Goal: Transaction & Acquisition: Book appointment/travel/reservation

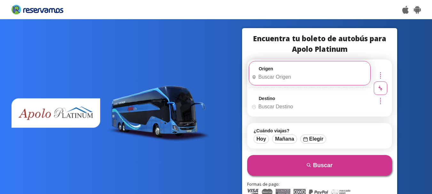
click at [286, 78] on input "Origen" at bounding box center [309, 77] width 120 height 16
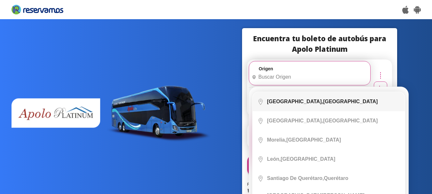
click at [288, 104] on b "Ciudad de México," at bounding box center [295, 101] width 56 height 5
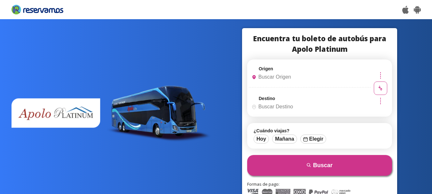
type input "[GEOGRAPHIC_DATA], [GEOGRAPHIC_DATA]"
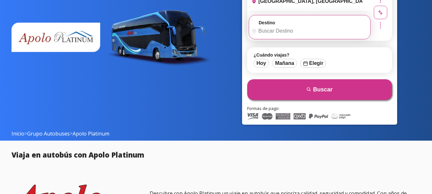
scroll to position [81, 0]
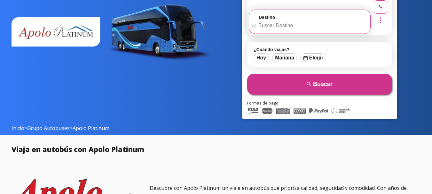
click at [281, 24] on input "Destino" at bounding box center [309, 26] width 120 height 16
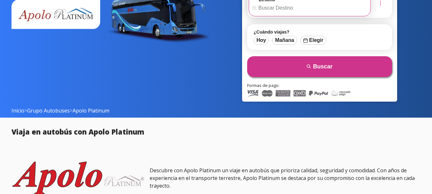
scroll to position [111, 0]
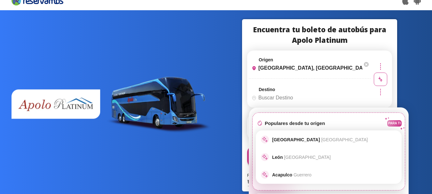
scroll to position [0, 0]
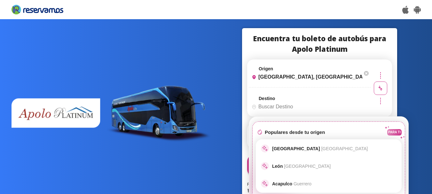
click at [322, 107] on input "Destino" at bounding box center [309, 107] width 120 height 16
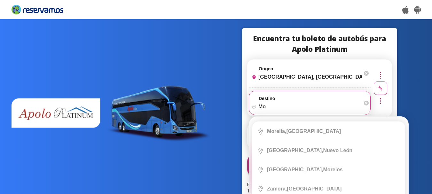
type input "m"
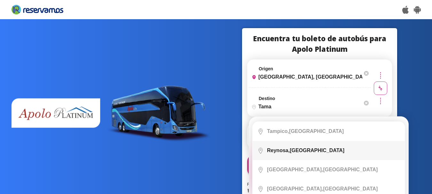
click at [315, 146] on li "City Icon Reynosa, Tamaulipas" at bounding box center [329, 150] width 152 height 19
type input "Reynosa, Tamaulipas"
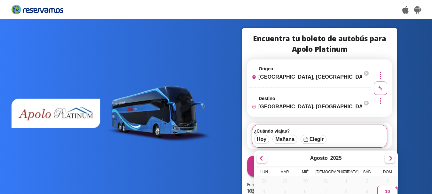
scroll to position [66, 0]
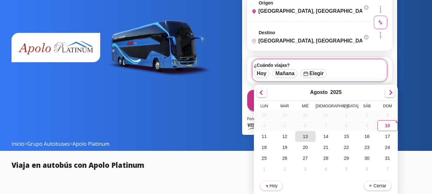
click at [308, 136] on div "13" at bounding box center [305, 136] width 20 height 11
type input "13-Ago-25"
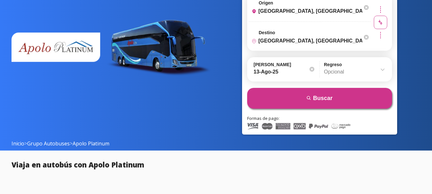
scroll to position [66, 0]
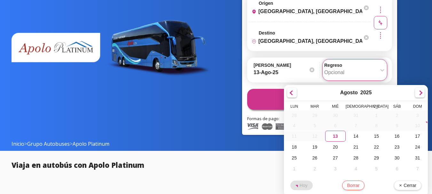
click at [385, 70] on input "Opcional" at bounding box center [355, 73] width 61 height 16
click at [299, 146] on div "18" at bounding box center [294, 147] width 20 height 11
type input "18-Ago-25"
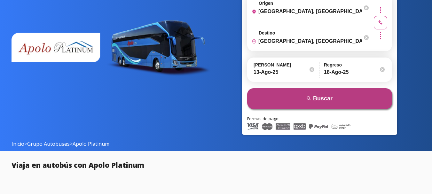
click at [307, 97] on icon "search" at bounding box center [309, 98] width 5 height 5
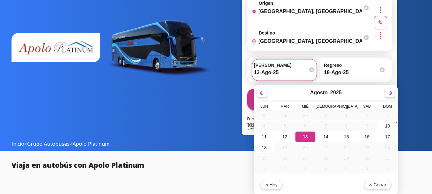
click at [271, 73] on input "13-Ago-25" at bounding box center [284, 73] width 61 height 16
click at [324, 138] on div "14" at bounding box center [326, 137] width 20 height 11
type input "14-Ago-25"
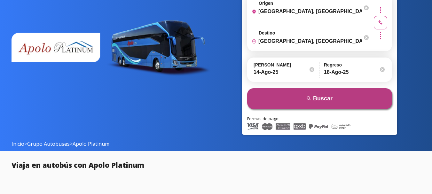
click at [308, 95] on button "search Buscar" at bounding box center [319, 98] width 145 height 21
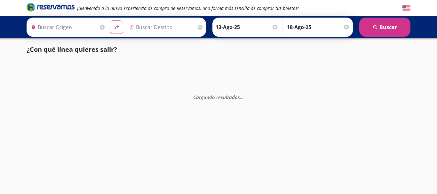
type input "[GEOGRAPHIC_DATA], [GEOGRAPHIC_DATA]"
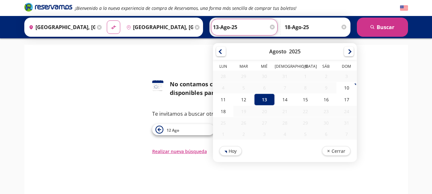
click at [244, 25] on input "13-Ago-25" at bounding box center [244, 27] width 63 height 16
click at [283, 99] on div "14" at bounding box center [285, 100] width 20 height 12
type input "14-Ago-25"
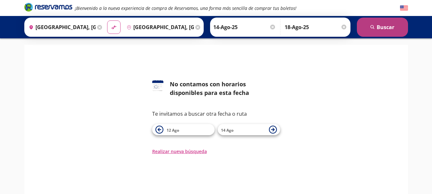
click at [381, 36] on button "search [GEOGRAPHIC_DATA]" at bounding box center [382, 27] width 51 height 19
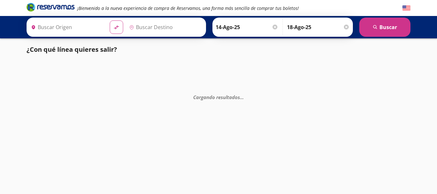
type input "Reynosa, Tamaulipas"
type input "[GEOGRAPHIC_DATA], [GEOGRAPHIC_DATA]"
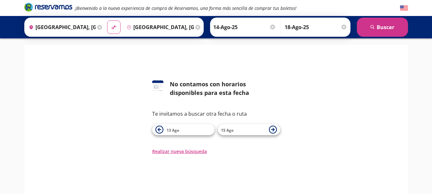
click at [234, 20] on div "Ida 14-Ago-25 Elige tu fecha de ida Agosto 2025 Lun Mar Mié Jue Vie Sáb Dom 28 …" at bounding box center [280, 27] width 141 height 19
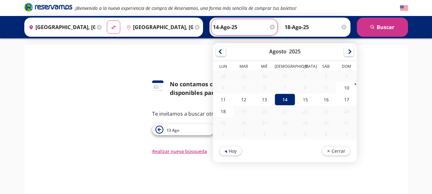
click at [234, 20] on input "14-Ago-25" at bounding box center [244, 27] width 63 height 16
click at [246, 100] on div "12" at bounding box center [244, 100] width 20 height 12
type input "12-Ago-25"
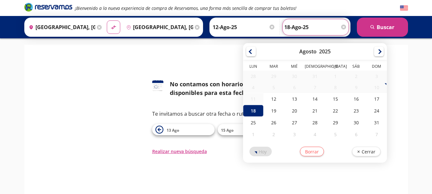
click at [312, 28] on input "18-Ago-25" at bounding box center [316, 27] width 63 height 16
click at [374, 111] on div "24" at bounding box center [377, 111] width 20 height 12
click at [309, 32] on input "24-Ago-25" at bounding box center [316, 27] width 63 height 16
click at [369, 99] on div "17" at bounding box center [377, 99] width 20 height 12
type input "17-Ago-25"
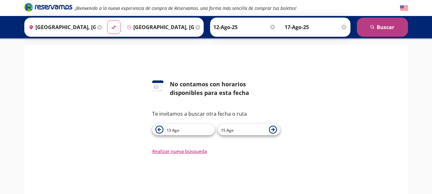
click at [385, 22] on button "search [GEOGRAPHIC_DATA]" at bounding box center [382, 27] width 51 height 19
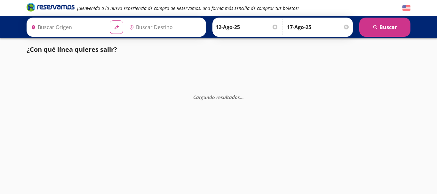
type input "[GEOGRAPHIC_DATA], [GEOGRAPHIC_DATA]"
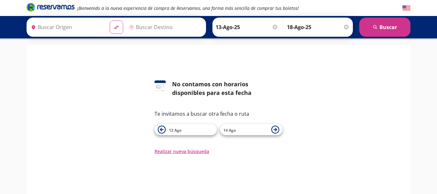
type input "[GEOGRAPHIC_DATA], [GEOGRAPHIC_DATA]"
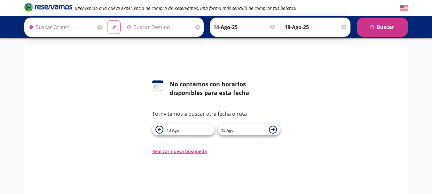
type input "[GEOGRAPHIC_DATA], [GEOGRAPHIC_DATA]"
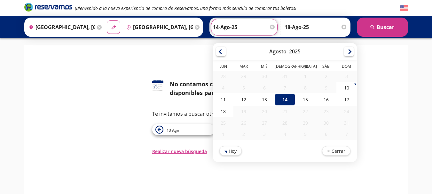
click at [226, 26] on input "14-Ago-25" at bounding box center [244, 27] width 63 height 16
click at [224, 99] on div "11" at bounding box center [223, 100] width 20 height 12
type input "11-Ago-25"
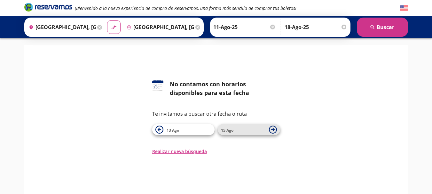
click at [232, 132] on span "15 Ago" at bounding box center [227, 130] width 12 height 5
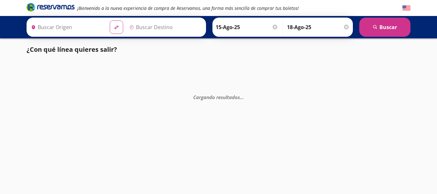
type input "[GEOGRAPHIC_DATA], [GEOGRAPHIC_DATA]"
type input "Reynosa, Tamaulipas"
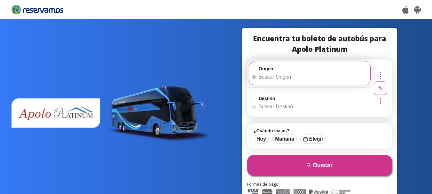
click at [287, 78] on input "Origen" at bounding box center [309, 77] width 120 height 16
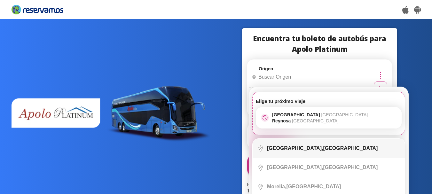
click at [291, 145] on li "City Icon Ciudad de México, Distrito Federal" at bounding box center [329, 148] width 152 height 19
type input "[GEOGRAPHIC_DATA], [GEOGRAPHIC_DATA]"
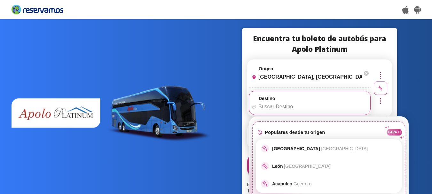
click at [282, 110] on input "Destino" at bounding box center [309, 107] width 120 height 16
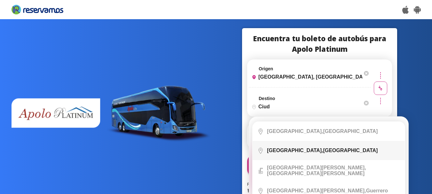
click at [331, 151] on div "Ciudad Victoria, Tamaulipas" at bounding box center [322, 151] width 111 height 6
type input "[GEOGRAPHIC_DATA], [GEOGRAPHIC_DATA]"
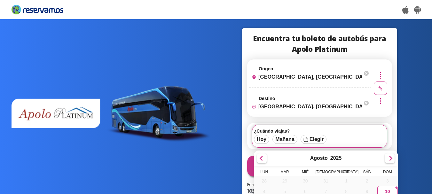
scroll to position [66, 0]
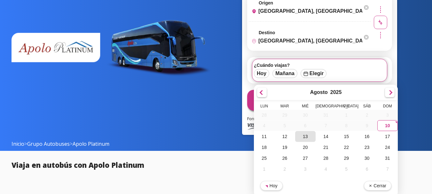
click at [308, 136] on div "13" at bounding box center [305, 136] width 20 height 11
type input "13-Ago-25"
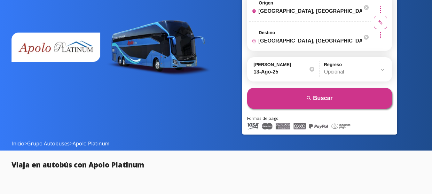
scroll to position [66, 0]
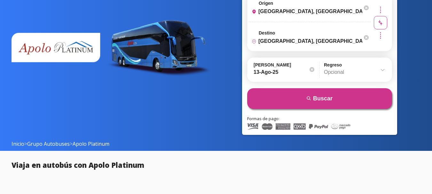
click at [331, 73] on input "Opcional" at bounding box center [355, 72] width 62 height 16
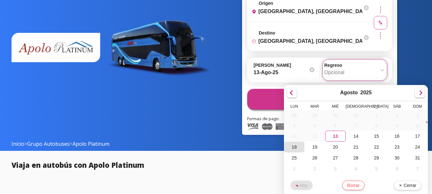
click at [300, 146] on div "18" at bounding box center [294, 147] width 20 height 11
type input "18-Ago-25"
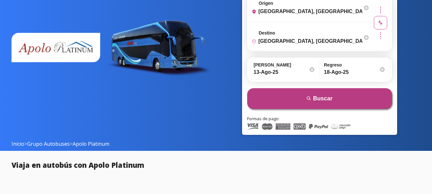
click at [317, 94] on button "search Buscar" at bounding box center [319, 98] width 145 height 21
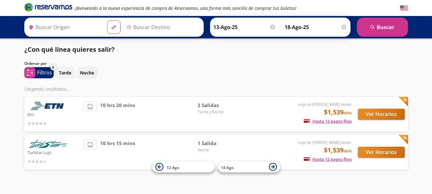
type input "[GEOGRAPHIC_DATA], [GEOGRAPHIC_DATA]"
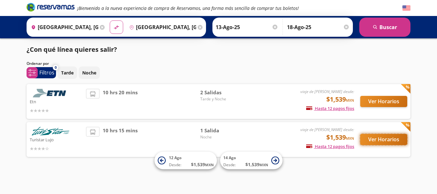
click at [382, 143] on button "Ver Horarios" at bounding box center [383, 139] width 47 height 11
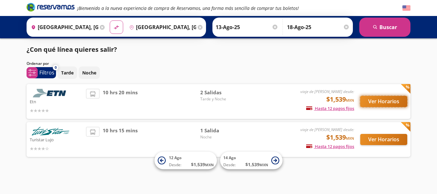
click at [375, 104] on button "Ver Horarios" at bounding box center [383, 101] width 47 height 11
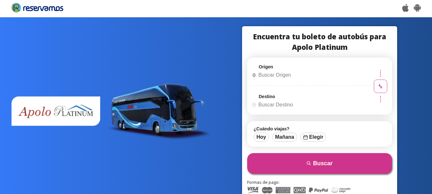
scroll to position [16, 0]
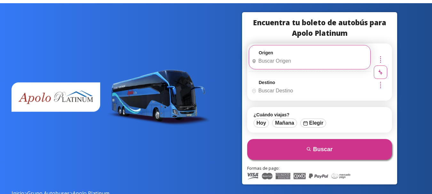
click at [270, 59] on input "Origen" at bounding box center [309, 61] width 120 height 16
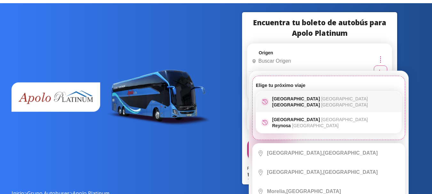
click at [286, 101] on div "Ciudad de México Distrito Federal Ciudad Victoria Tamaulipas" at bounding box center [320, 101] width 96 height 11
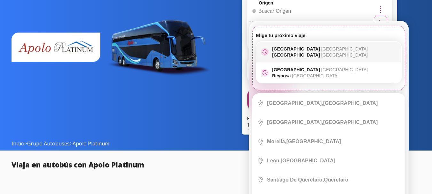
type input "[GEOGRAPHIC_DATA], [GEOGRAPHIC_DATA]"
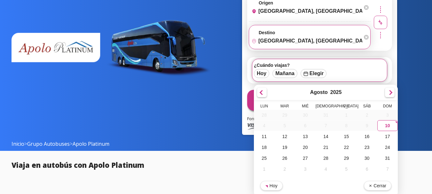
click at [309, 39] on input "Ciudad Victoria, Tamaulipas" at bounding box center [305, 41] width 113 height 16
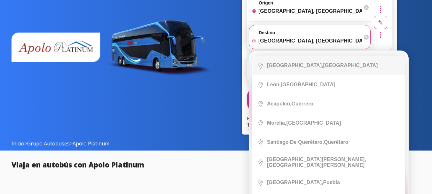
scroll to position [66, 0]
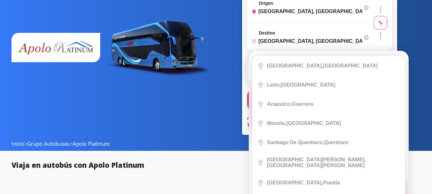
click at [367, 40] on div "Destino pin-outline Ciudad Victoria, Tamaulipas" at bounding box center [310, 37] width 122 height 24
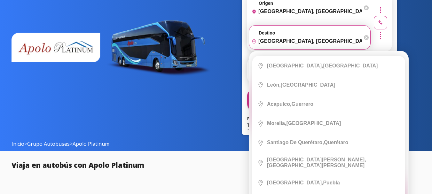
click at [349, 41] on input "[GEOGRAPHIC_DATA], [GEOGRAPHIC_DATA]" at bounding box center [305, 41] width 113 height 16
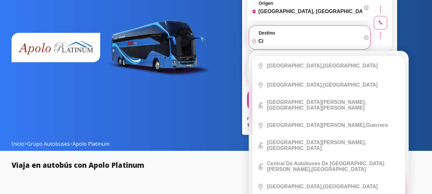
type input "c"
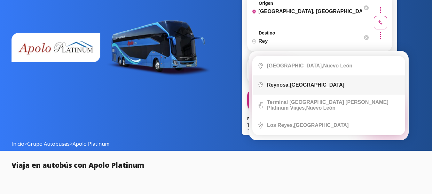
click at [334, 84] on div "Reynosa, Tamaulipas" at bounding box center [333, 85] width 133 height 6
type input "Reynosa, Tamaulipas"
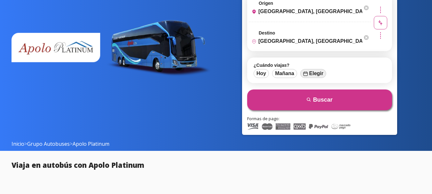
click at [316, 77] on button "calendar Elegir" at bounding box center [314, 73] width 26 height 9
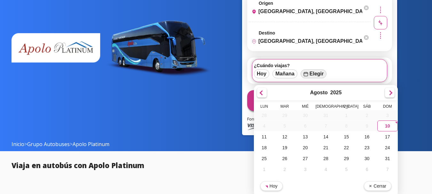
scroll to position [66, 0]
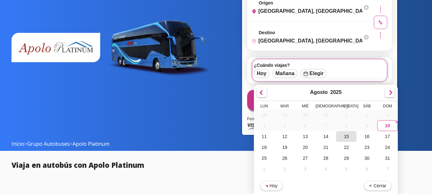
click at [343, 136] on div "15" at bounding box center [346, 136] width 20 height 11
type input "15-Ago-25"
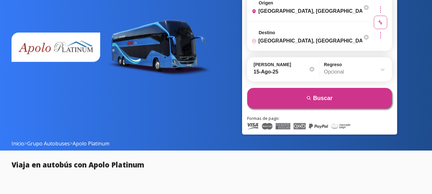
scroll to position [66, 0]
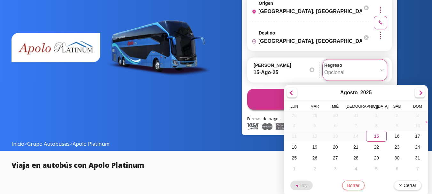
click at [346, 77] on input "Opcional" at bounding box center [355, 73] width 61 height 16
click at [292, 147] on div "18" at bounding box center [294, 147] width 20 height 11
type input "18-Ago-25"
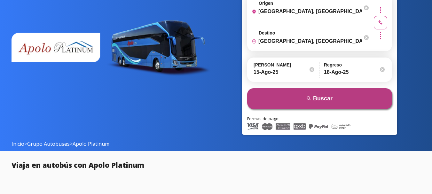
click at [337, 94] on button "search Buscar" at bounding box center [319, 98] width 145 height 21
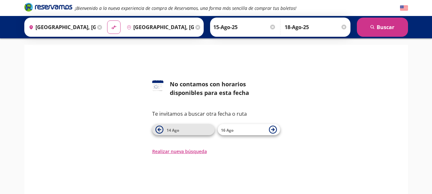
click at [172, 129] on span "14 Ago" at bounding box center [173, 130] width 12 height 5
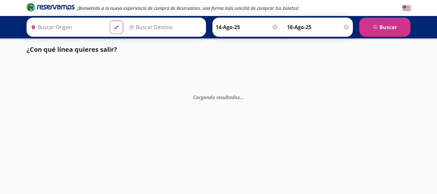
type input "[GEOGRAPHIC_DATA], [GEOGRAPHIC_DATA]"
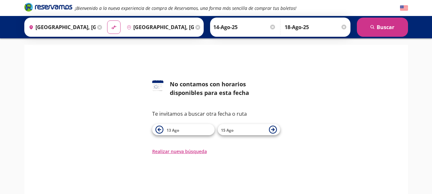
click at [172, 129] on span "13 Ago" at bounding box center [173, 130] width 12 height 5
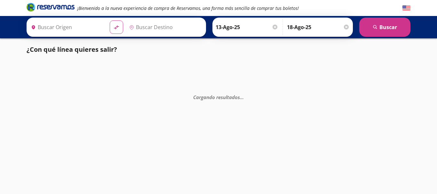
type input "[GEOGRAPHIC_DATA], [GEOGRAPHIC_DATA]"
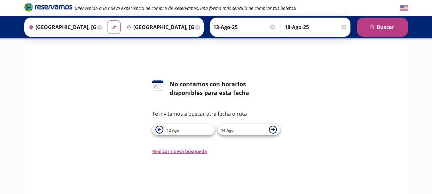
click at [366, 33] on button "search [GEOGRAPHIC_DATA]" at bounding box center [382, 27] width 51 height 19
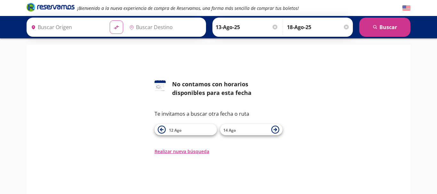
type input "[GEOGRAPHIC_DATA], [GEOGRAPHIC_DATA]"
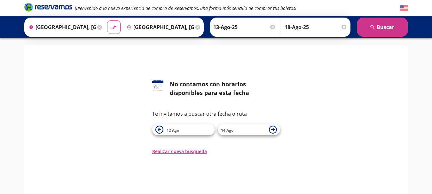
click at [366, 33] on button "search [GEOGRAPHIC_DATA]" at bounding box center [382, 27] width 51 height 19
click at [182, 150] on button "Realizar nueva búsqueda" at bounding box center [179, 151] width 55 height 7
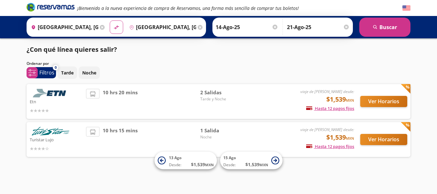
click at [320, 66] on div "Ordenar por" at bounding box center [219, 64] width 384 height 6
